Goal: Find specific page/section: Find specific page/section

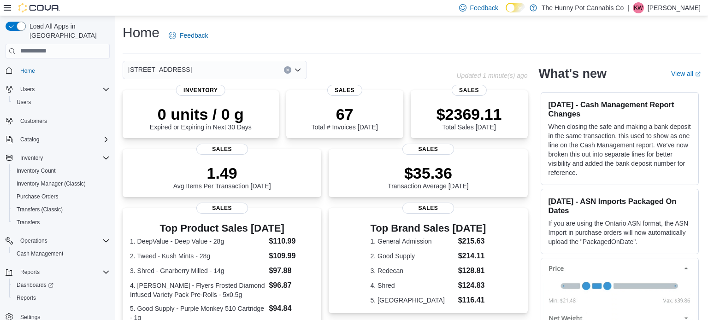
click at [288, 69] on icon "Clear input" at bounding box center [287, 70] width 2 height 2
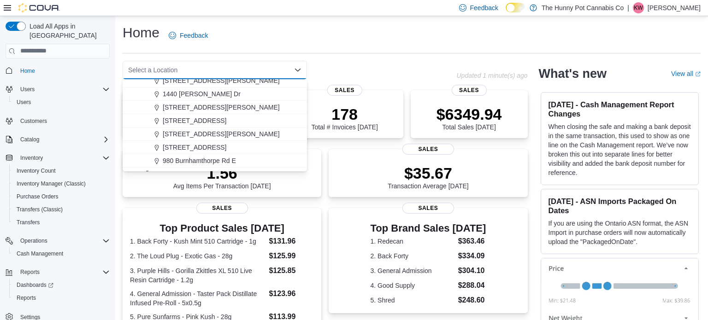
scroll to position [474, 0]
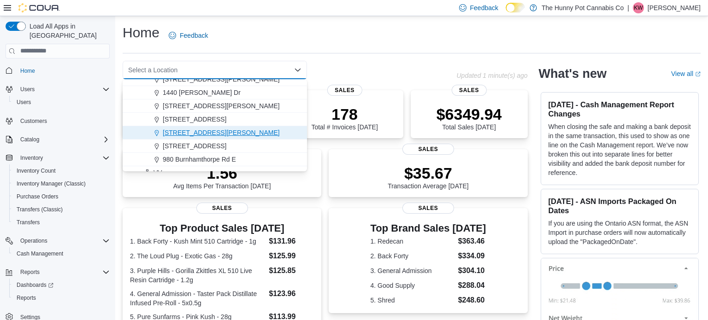
click at [179, 134] on span "[STREET_ADDRESS][PERSON_NAME]" at bounding box center [221, 132] width 117 height 9
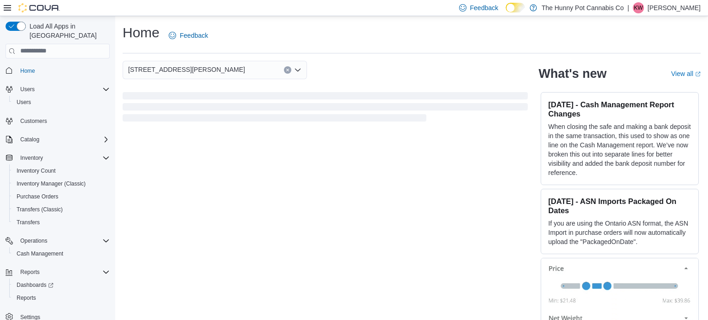
click at [325, 46] on div "Home Feedback" at bounding box center [412, 36] width 578 height 24
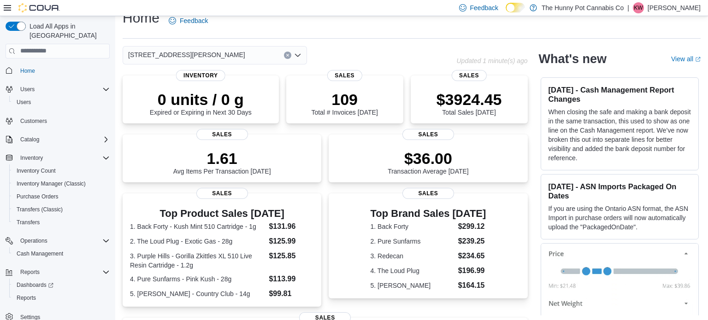
scroll to position [0, 0]
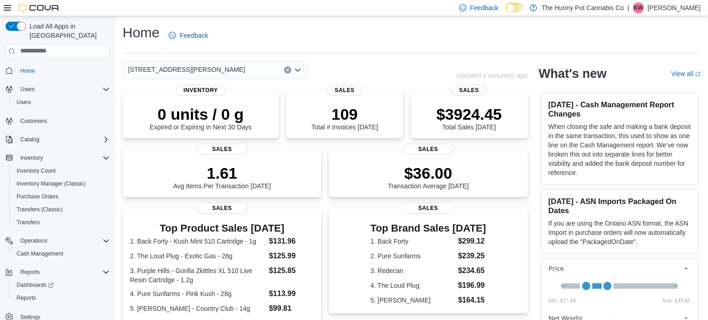
click at [288, 71] on icon "Clear input" at bounding box center [288, 70] width 4 height 4
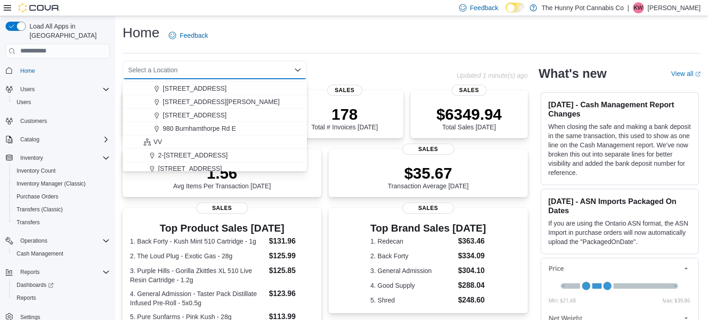
scroll to position [505, 0]
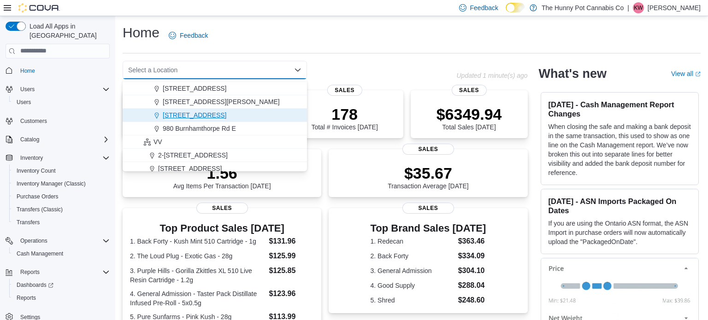
click at [202, 113] on span "[STREET_ADDRESS]" at bounding box center [195, 115] width 64 height 9
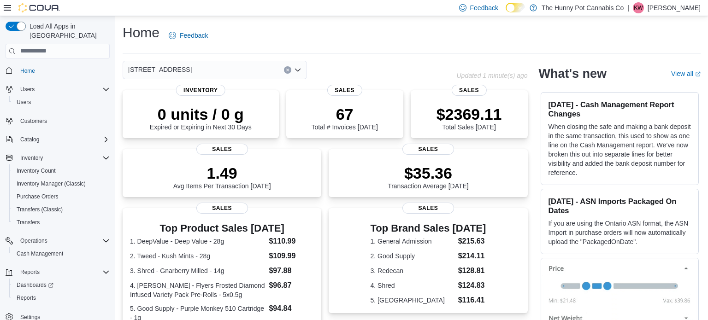
click at [332, 56] on div "Home Feedback [STREET_ADDRESS] Combo box. Selected. [STREET_ADDRESS]. Press Bac…" at bounding box center [411, 275] width 593 height 519
